Goal: Task Accomplishment & Management: Manage account settings

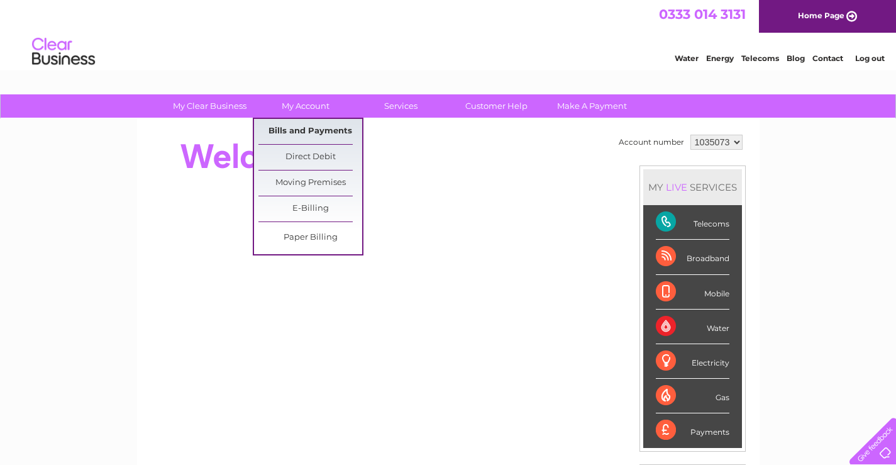
click at [299, 131] on link "Bills and Payments" at bounding box center [310, 131] width 104 height 25
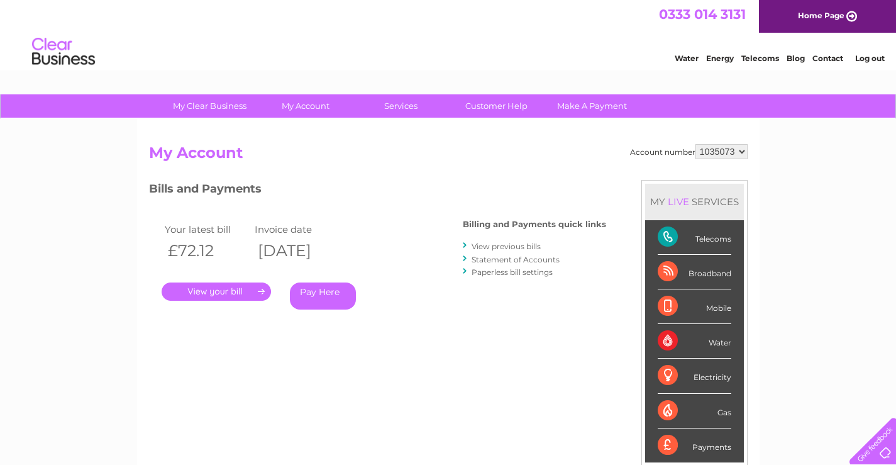
click at [490, 247] on link "View previous bills" at bounding box center [506, 246] width 69 height 9
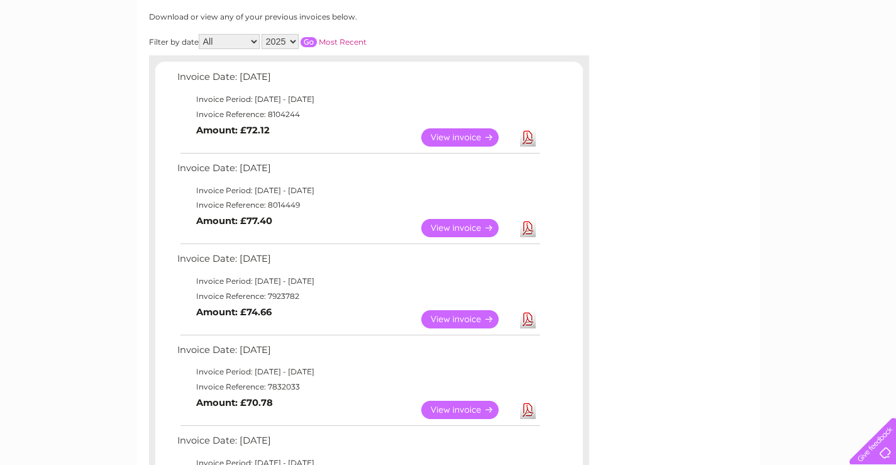
scroll to position [189, 0]
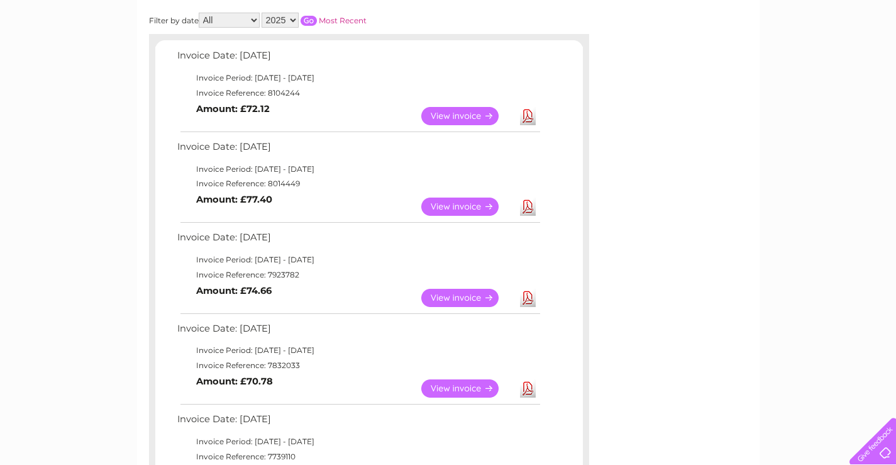
click at [457, 296] on link "View" at bounding box center [467, 298] width 92 height 18
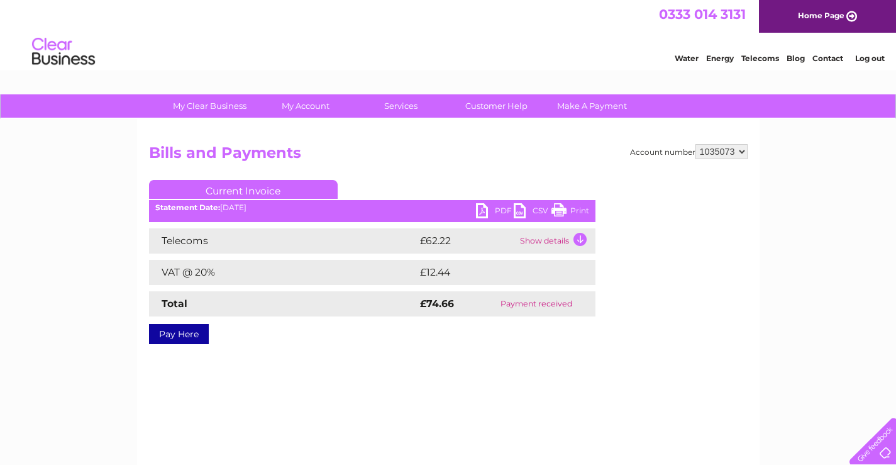
click at [565, 209] on link "Print" at bounding box center [571, 212] width 38 height 18
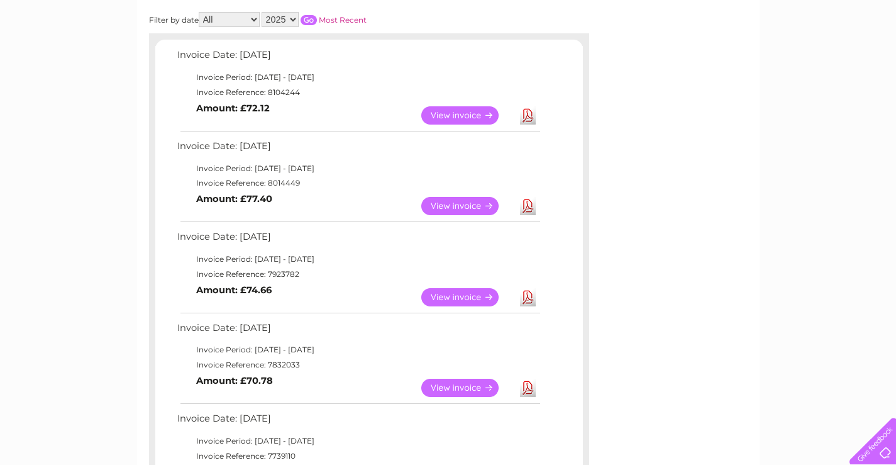
click at [469, 206] on link "View" at bounding box center [467, 206] width 92 height 18
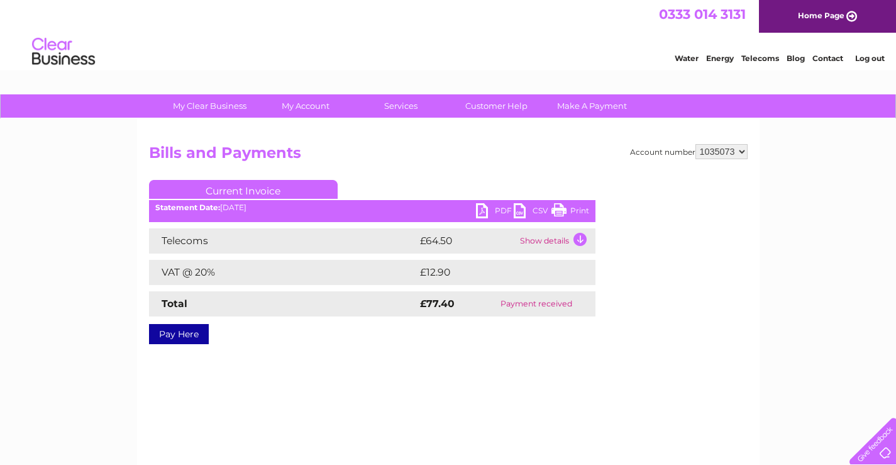
click at [575, 211] on link "Print" at bounding box center [571, 212] width 38 height 18
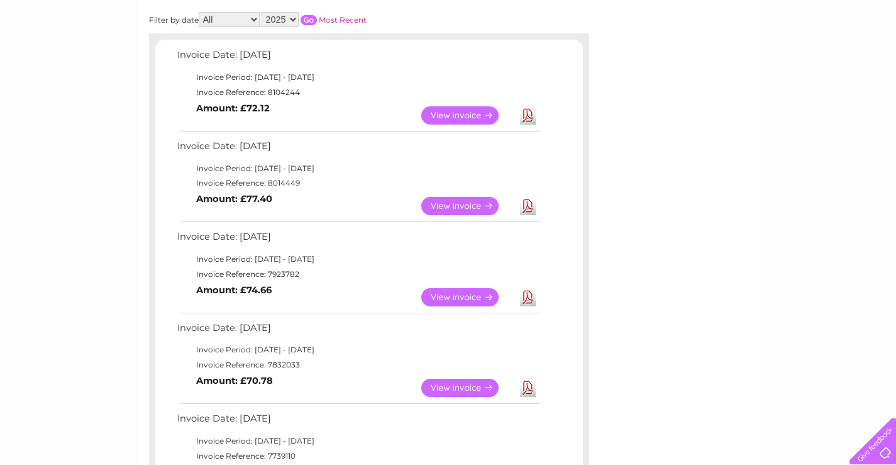
click at [466, 111] on link "View" at bounding box center [467, 115] width 92 height 18
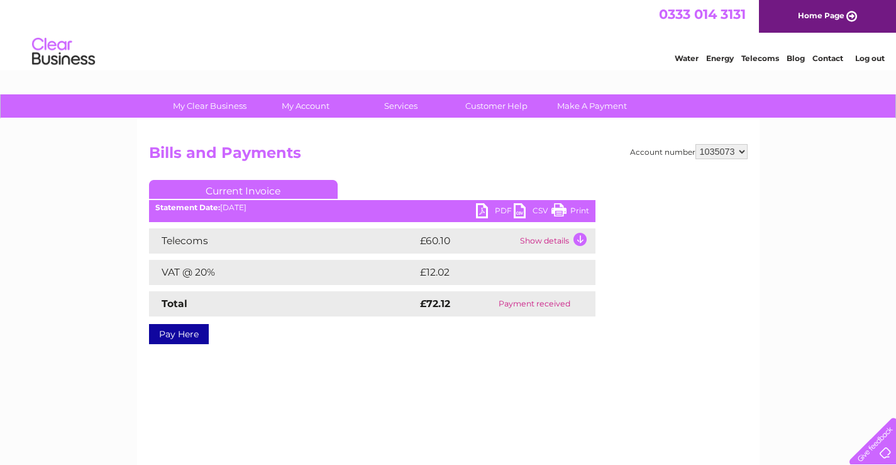
click at [572, 211] on link "Print" at bounding box center [571, 212] width 38 height 18
